Goal: Information Seeking & Learning: Learn about a topic

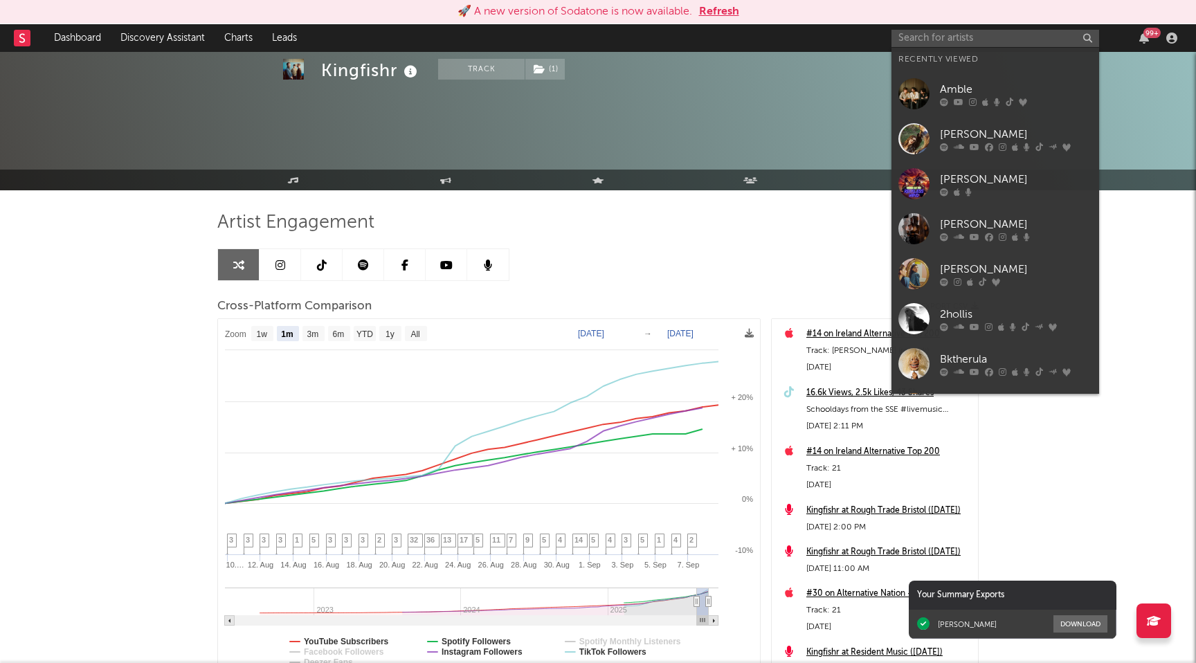
select select "1m"
click at [940, 31] on input "text" at bounding box center [995, 38] width 208 height 17
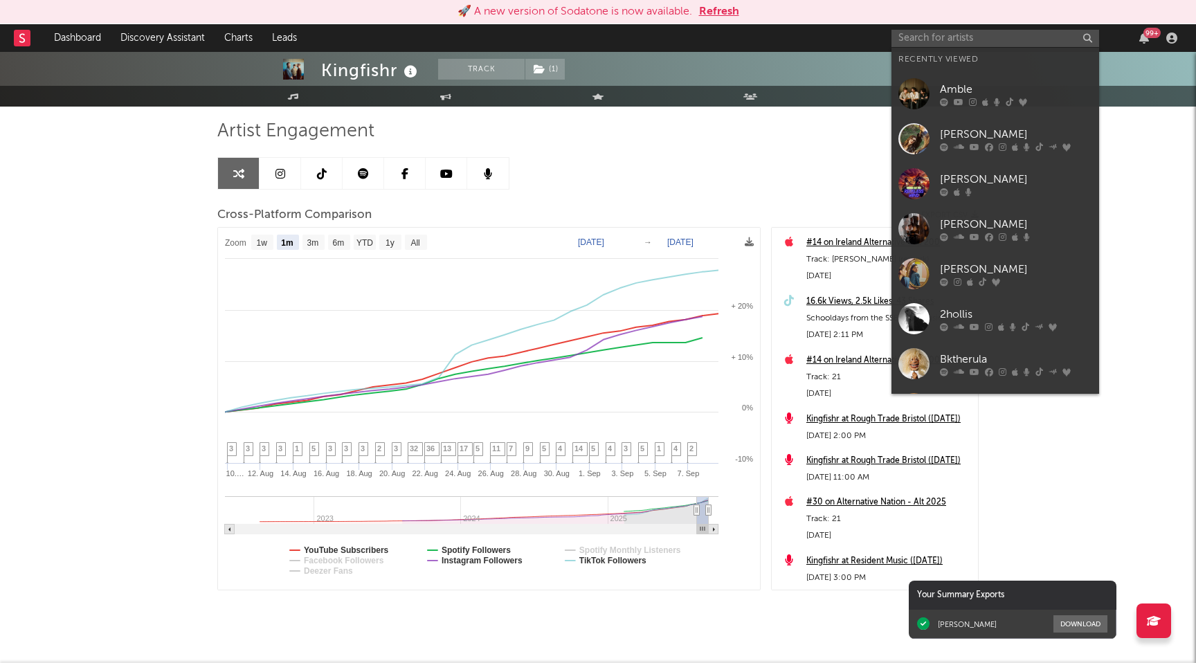
scroll to position [117, 0]
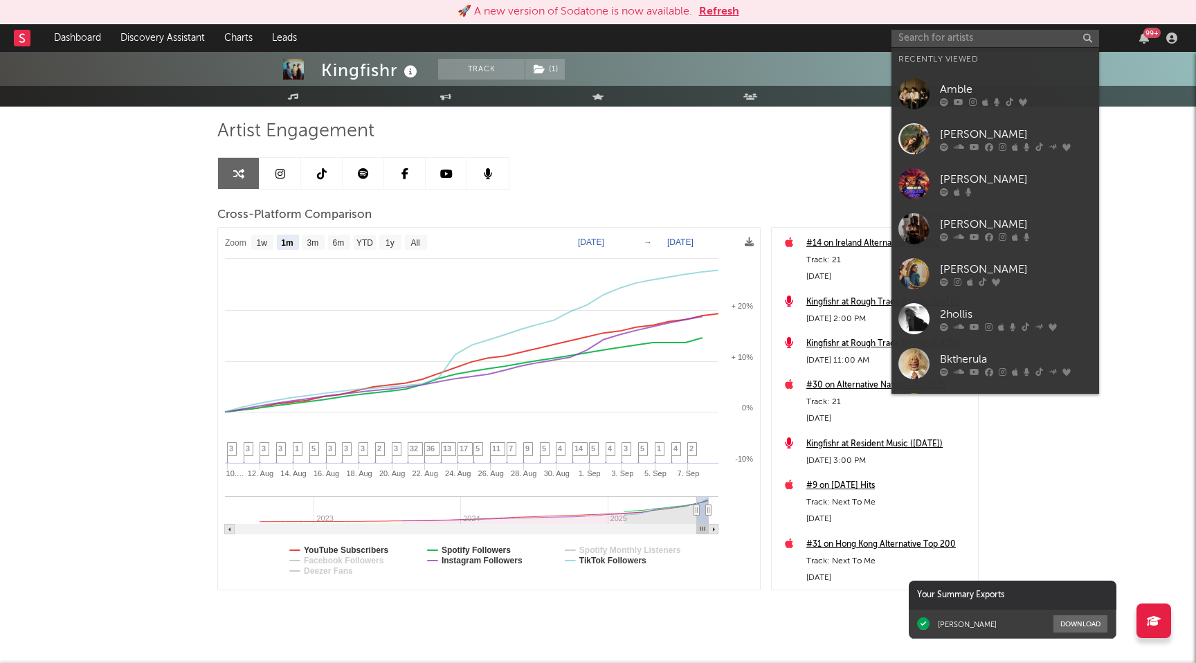
type input "e"
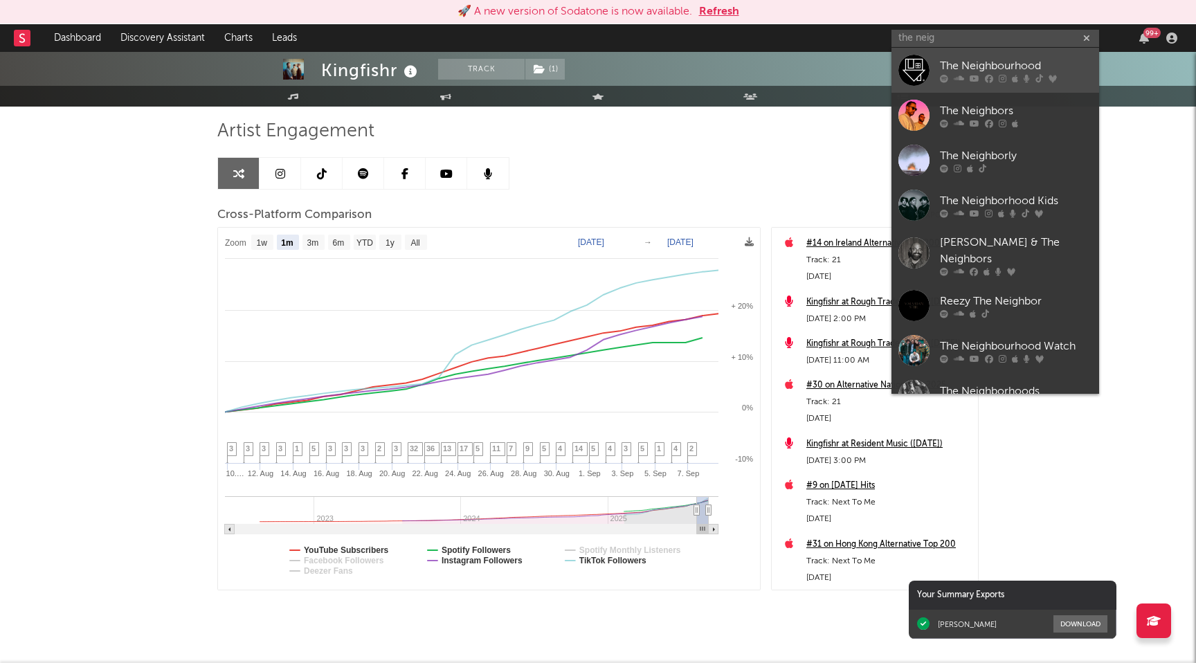
type input "the neig"
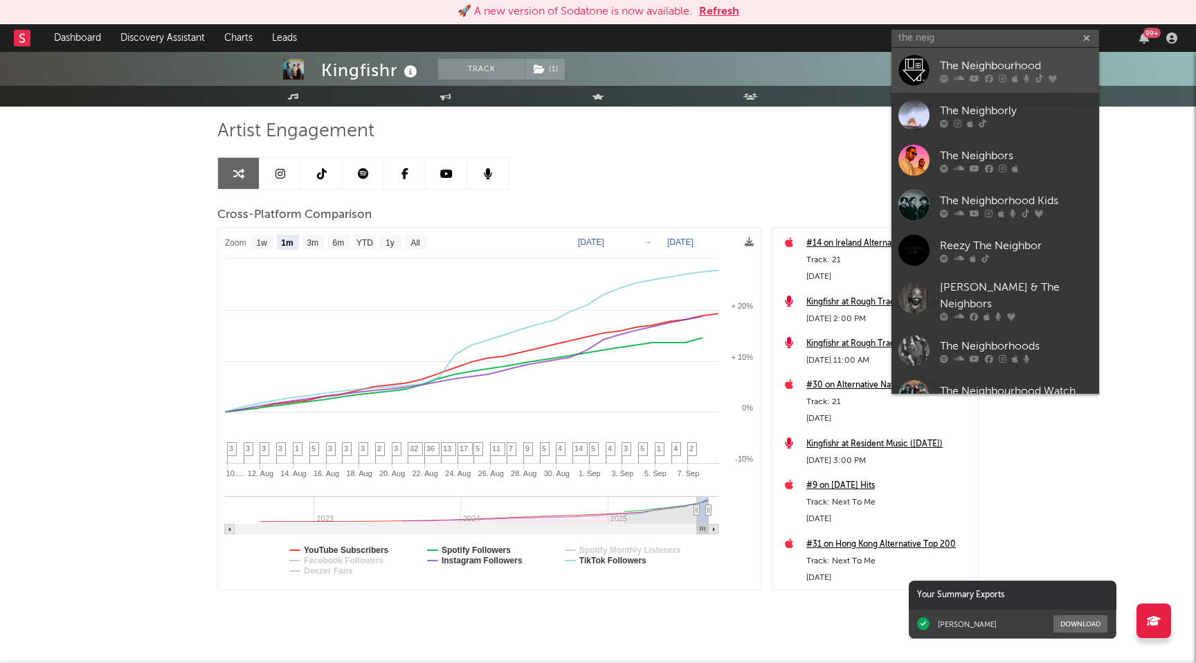
click at [959, 69] on div "The Neighbourhood" at bounding box center [1016, 65] width 152 height 17
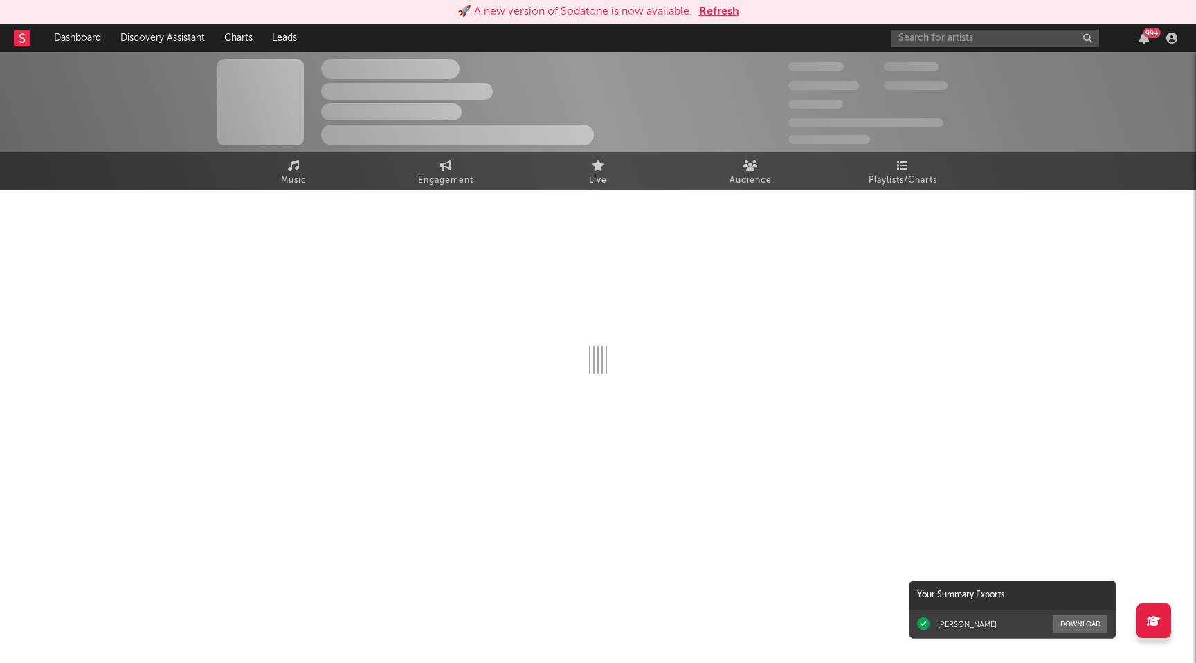
select select "6m"
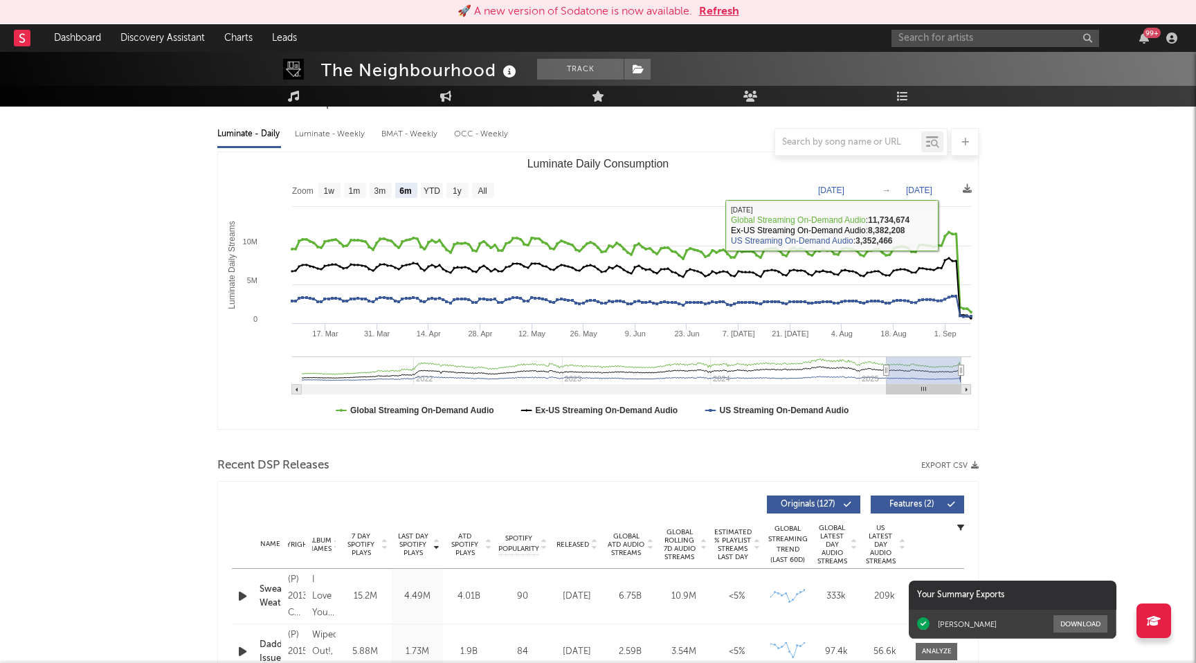
scroll to position [359, 0]
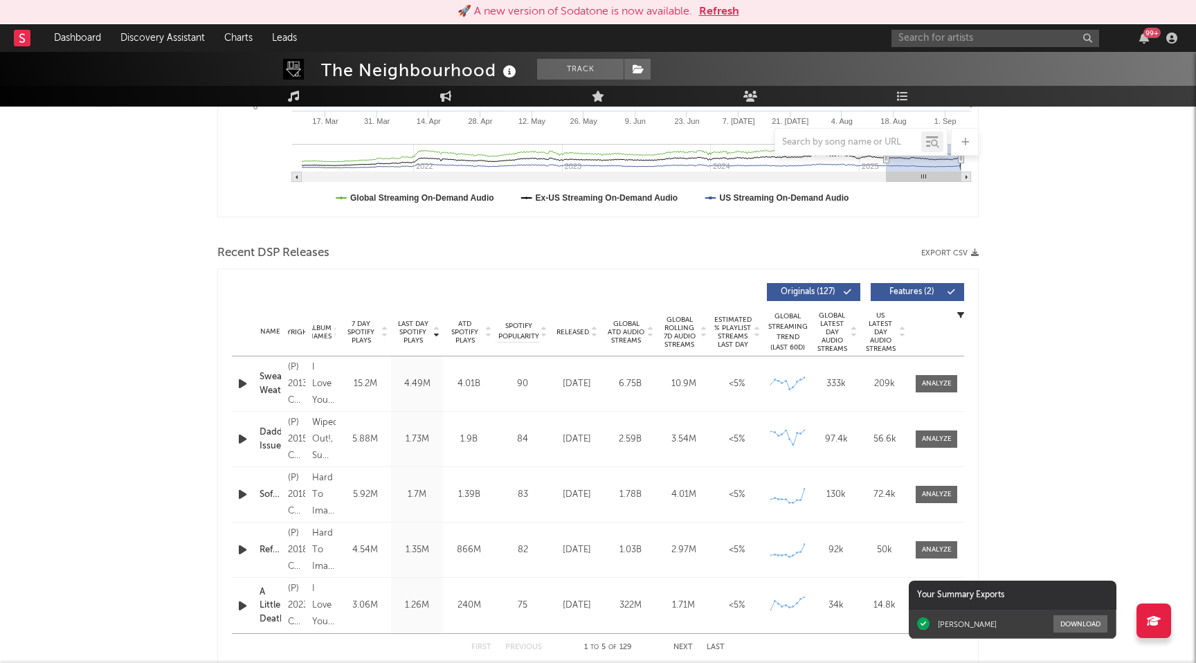
click at [587, 329] on span "Released" at bounding box center [572, 332] width 33 height 8
click at [929, 293] on span "Features ( 2 )" at bounding box center [911, 292] width 64 height 8
click at [941, 381] on div at bounding box center [937, 384] width 30 height 10
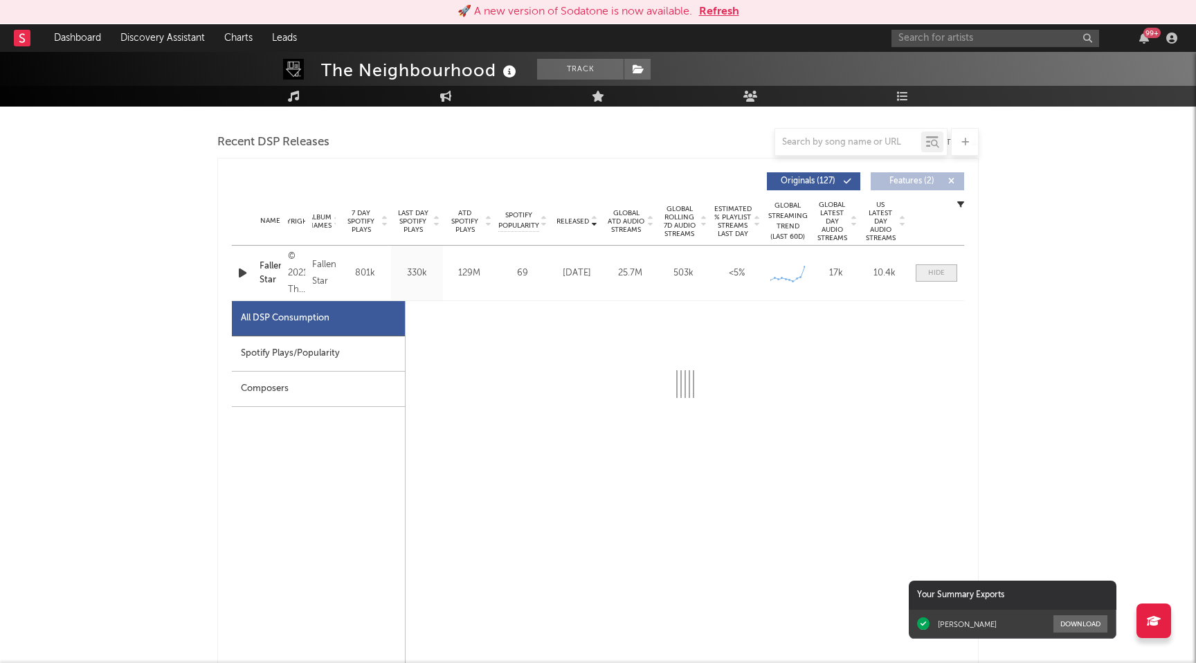
scroll to position [485, 0]
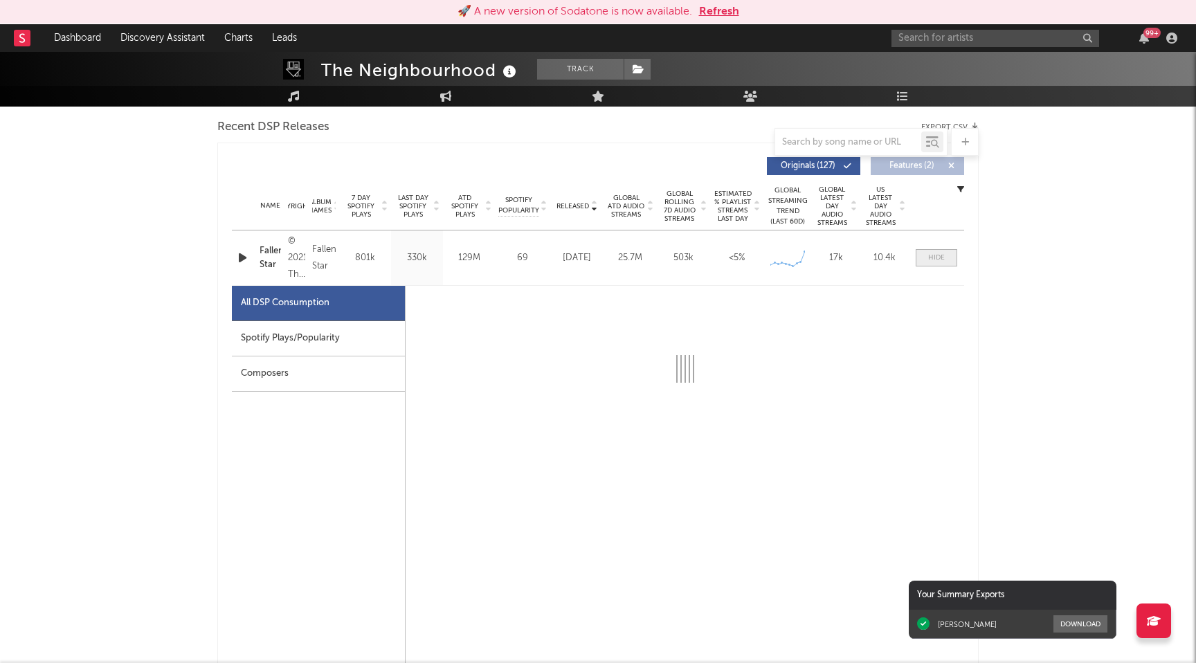
select select "6m"
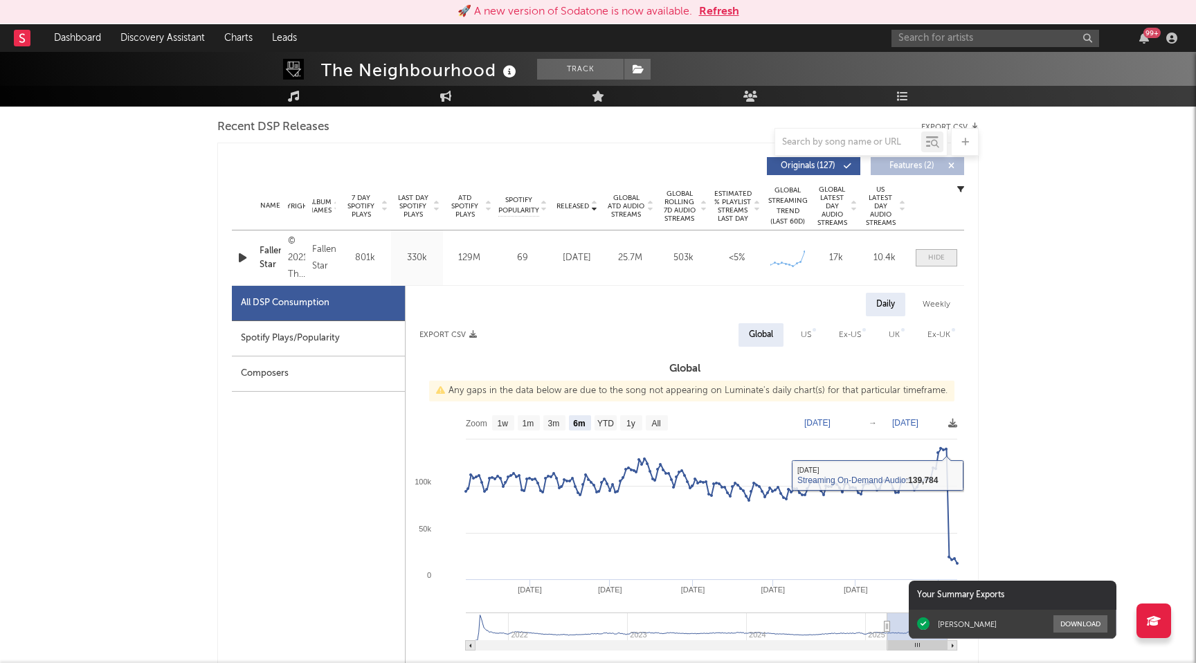
click at [920, 262] on span at bounding box center [936, 257] width 42 height 17
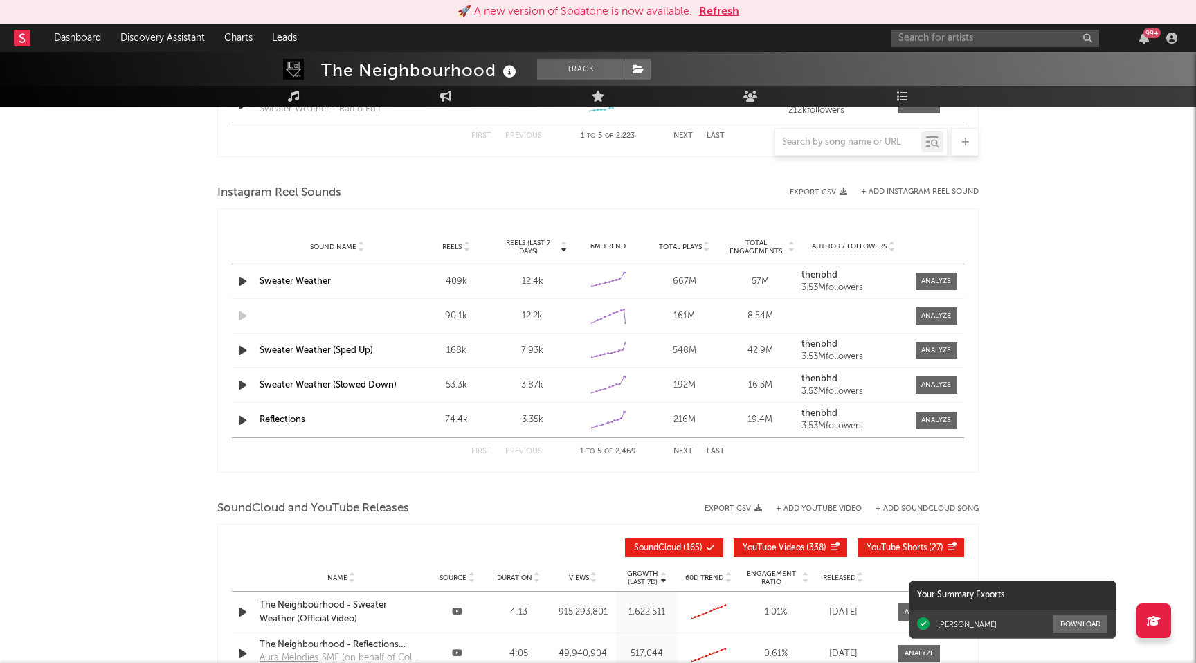
scroll to position [1210, 0]
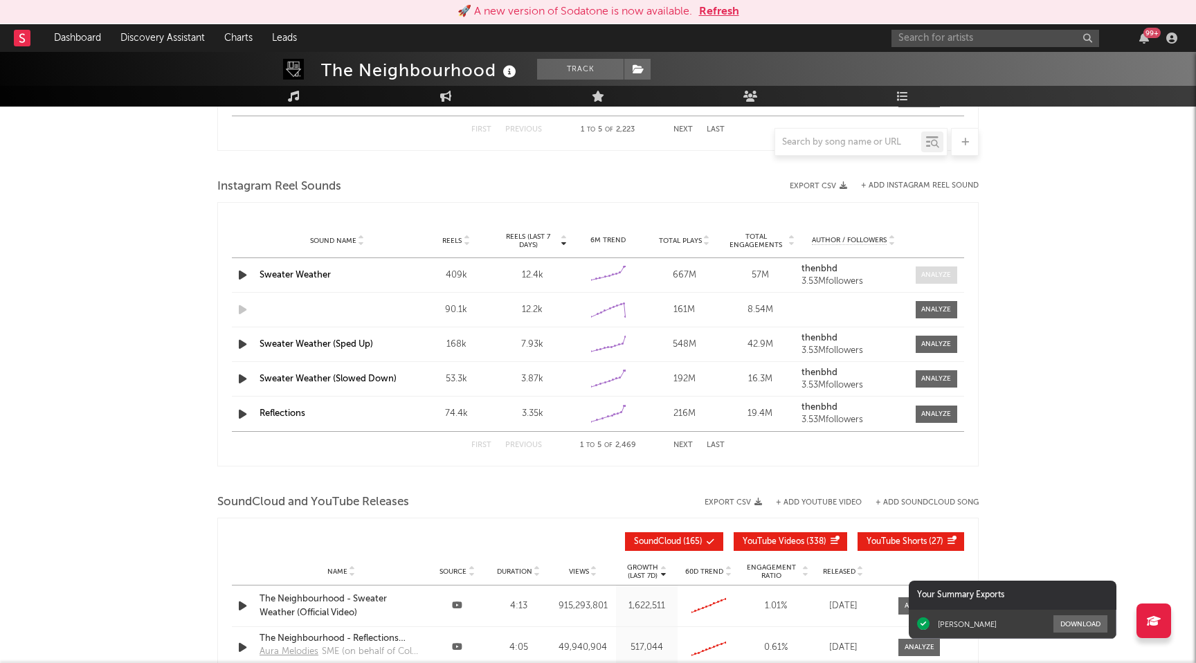
click at [929, 273] on div at bounding box center [936, 275] width 30 height 10
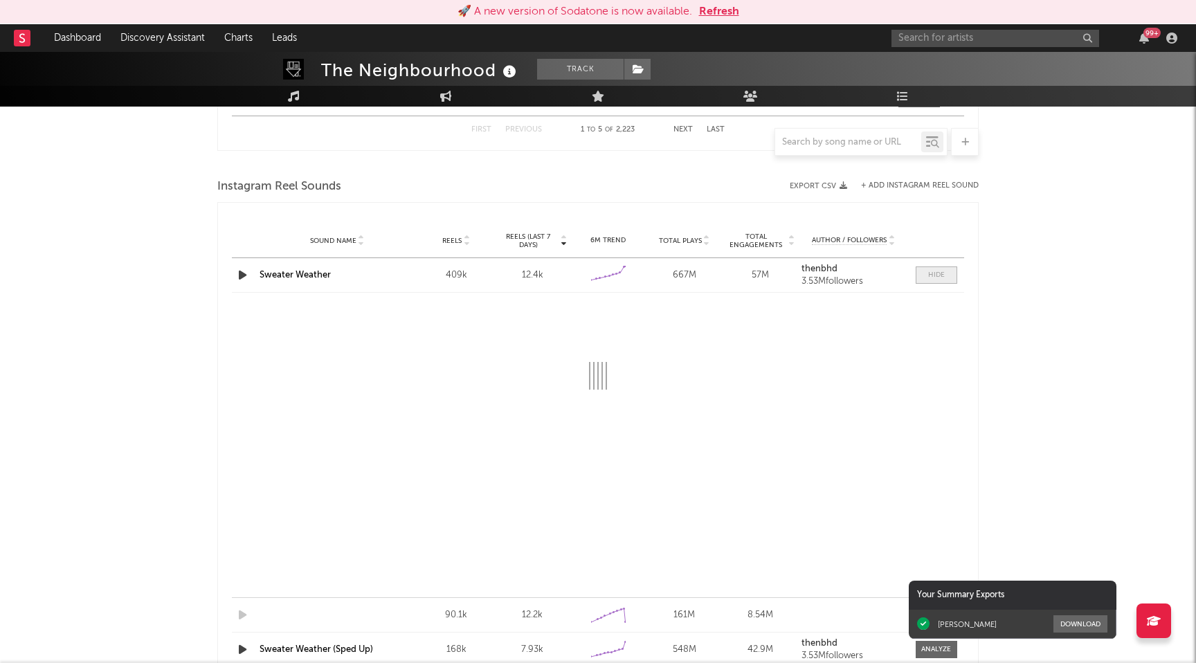
select select "6m"
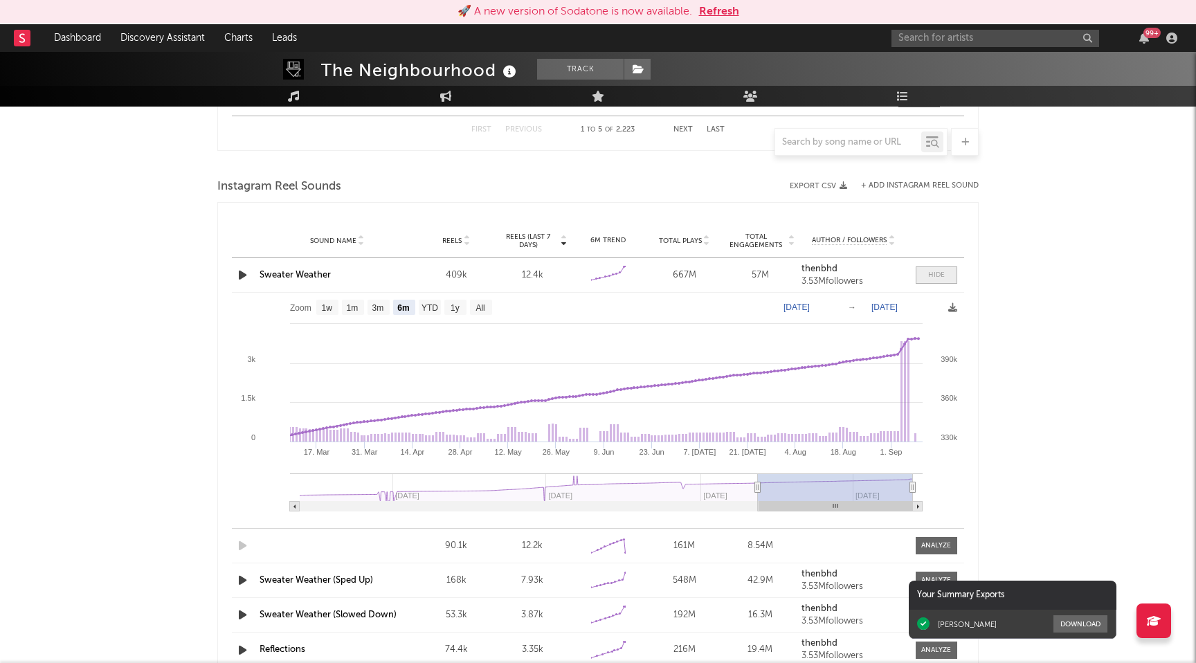
click at [933, 282] on span at bounding box center [936, 274] width 42 height 17
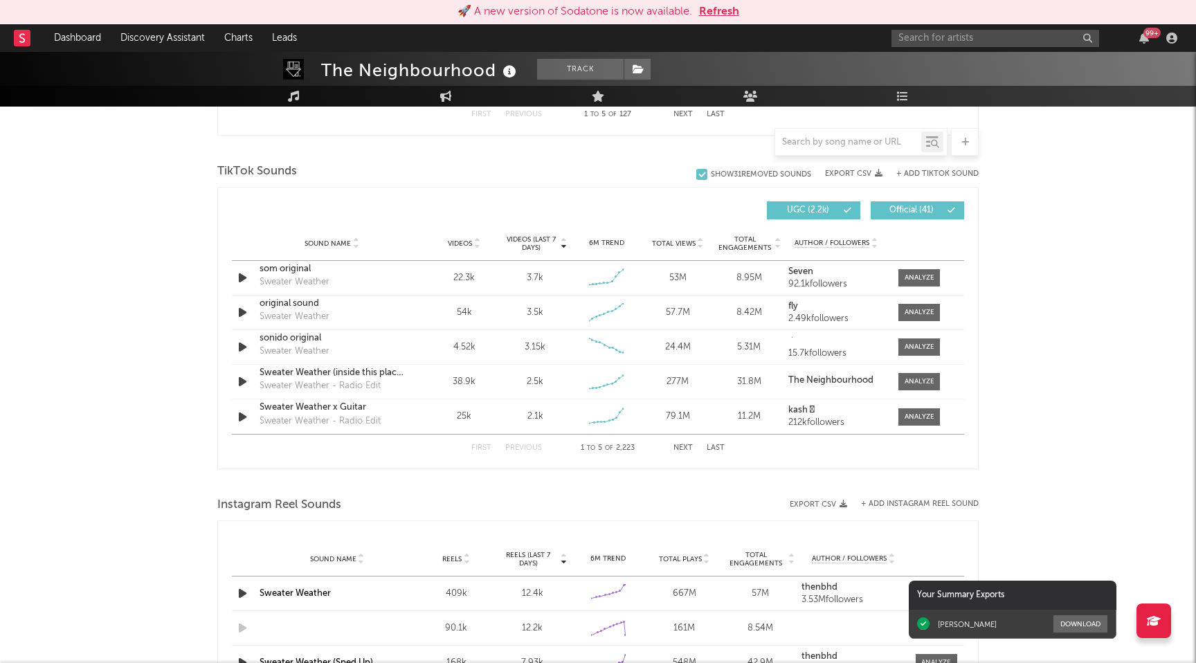
scroll to position [785, 0]
